Goal: Information Seeking & Learning: Understand process/instructions

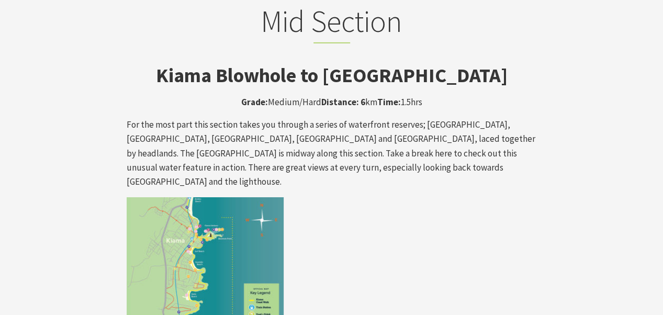
scroll to position [1759, 0]
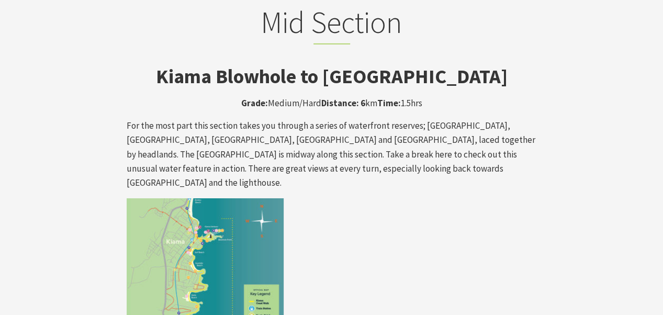
click at [199, 216] on img at bounding box center [205, 276] width 157 height 157
click at [229, 198] on img at bounding box center [205, 276] width 157 height 157
drag, startPoint x: 177, startPoint y: 187, endPoint x: 180, endPoint y: 201, distance: 14.3
click at [180, 201] on img at bounding box center [205, 276] width 157 height 157
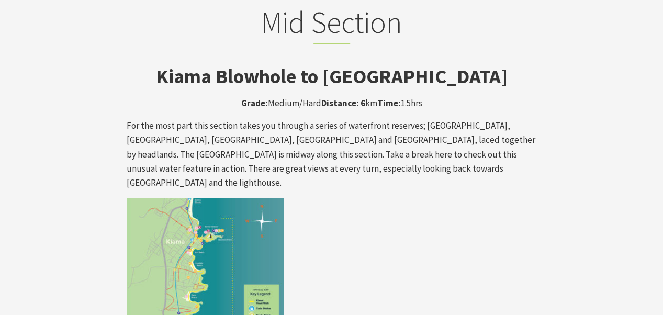
click at [210, 201] on img at bounding box center [205, 276] width 157 height 157
drag, startPoint x: 192, startPoint y: 201, endPoint x: 183, endPoint y: 223, distance: 23.7
click at [183, 223] on img at bounding box center [205, 276] width 157 height 157
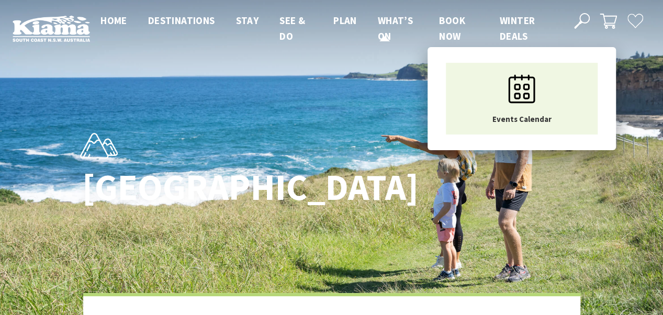
scroll to position [312, 676]
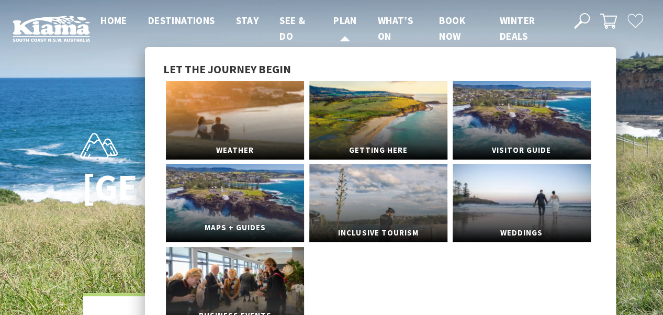
click at [221, 202] on link "Maps + Guides" at bounding box center [235, 203] width 138 height 79
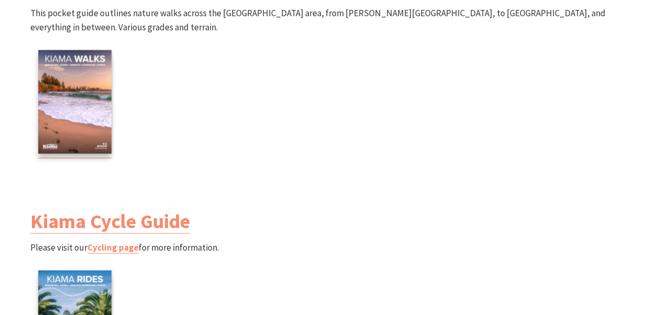
scroll to position [1126, 0]
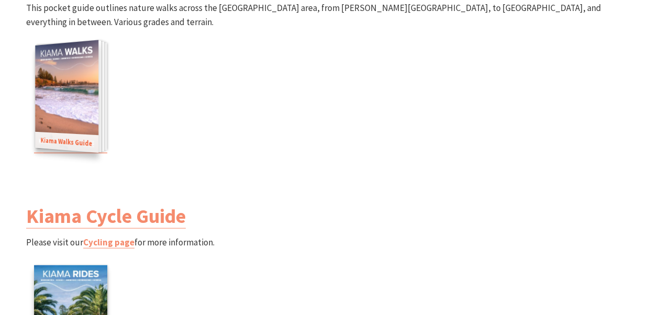
click at [77, 98] on img at bounding box center [66, 96] width 63 height 113
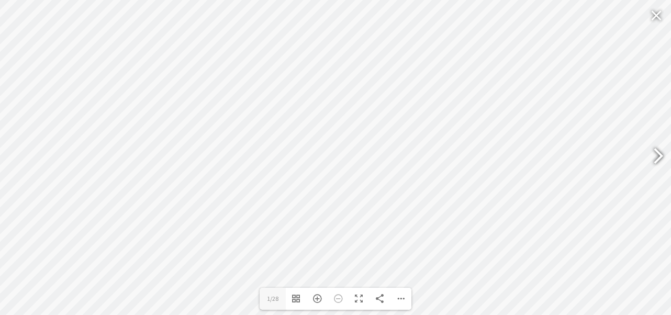
click at [658, 153] on div at bounding box center [654, 157] width 24 height 38
click at [661, 153] on div at bounding box center [654, 157] width 24 height 38
type input "5"
